Goal: Find specific fact: Find contact information

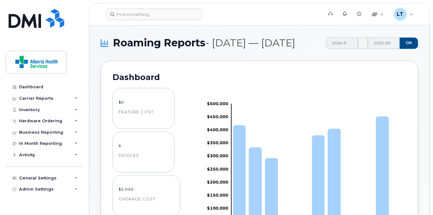
scroll to position [323, 0]
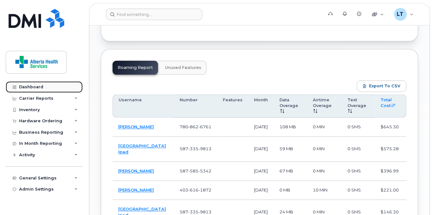
click at [35, 86] on div "Dashboard" at bounding box center [31, 87] width 24 height 5
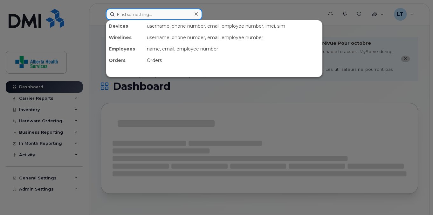
click at [162, 13] on input at bounding box center [154, 14] width 96 height 11
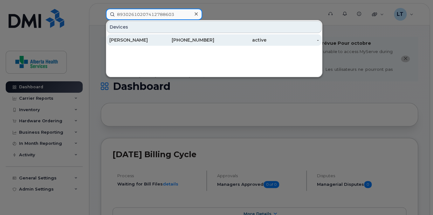
type input "89302610207412788603"
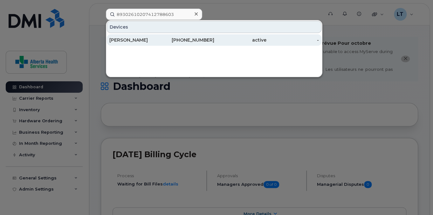
click at [148, 39] on div "Rebecca Johnson" at bounding box center [135, 40] width 52 height 6
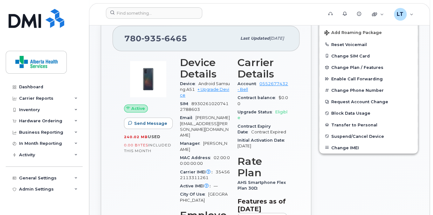
scroll to position [229, 0]
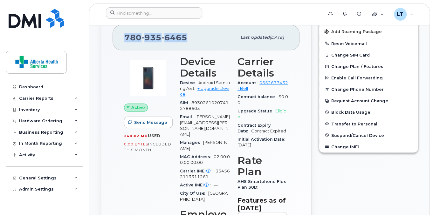
drag, startPoint x: 188, startPoint y: 44, endPoint x: 124, endPoint y: 40, distance: 64.0
click at [124, 40] on div "780 935 6465" at bounding box center [180, 37] width 112 height 13
copy span "780 935 6465"
